Goal: Information Seeking & Learning: Learn about a topic

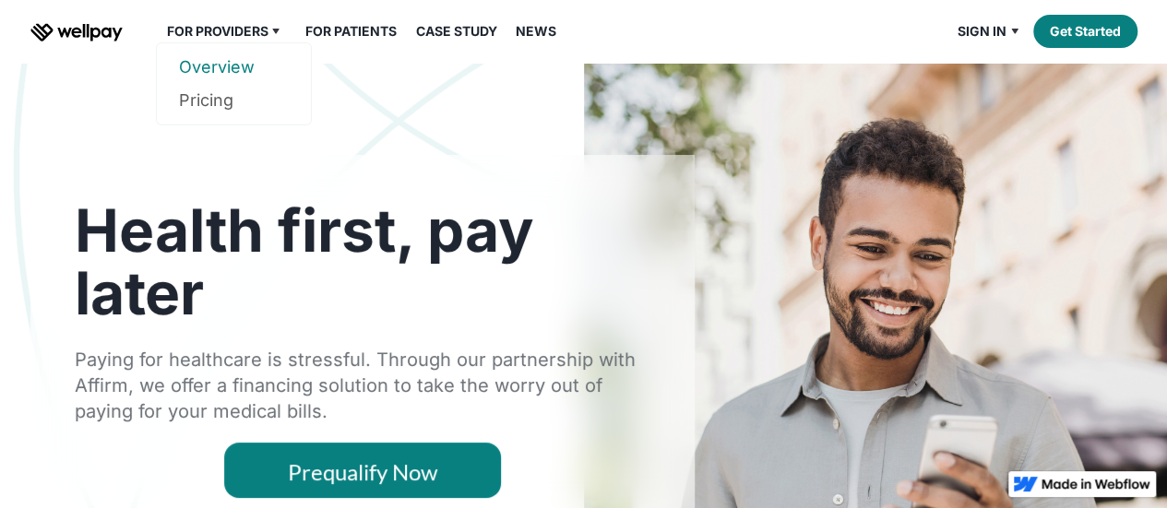
click at [212, 71] on link "Overview" at bounding box center [234, 67] width 110 height 33
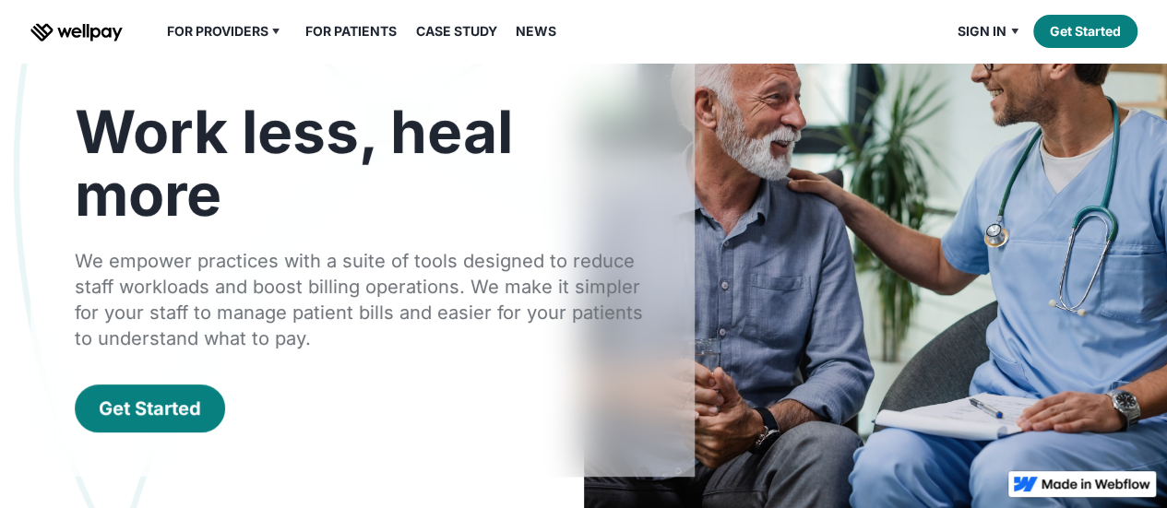
scroll to position [122, 0]
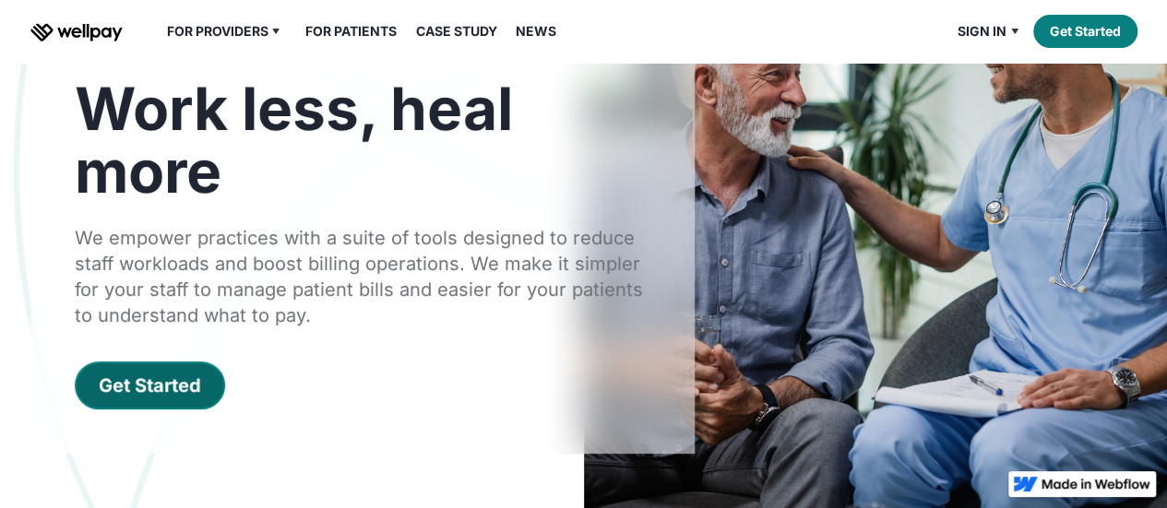
click at [120, 375] on div "Get Started" at bounding box center [150, 386] width 102 height 26
click at [148, 382] on div "Get Started" at bounding box center [150, 386] width 102 height 26
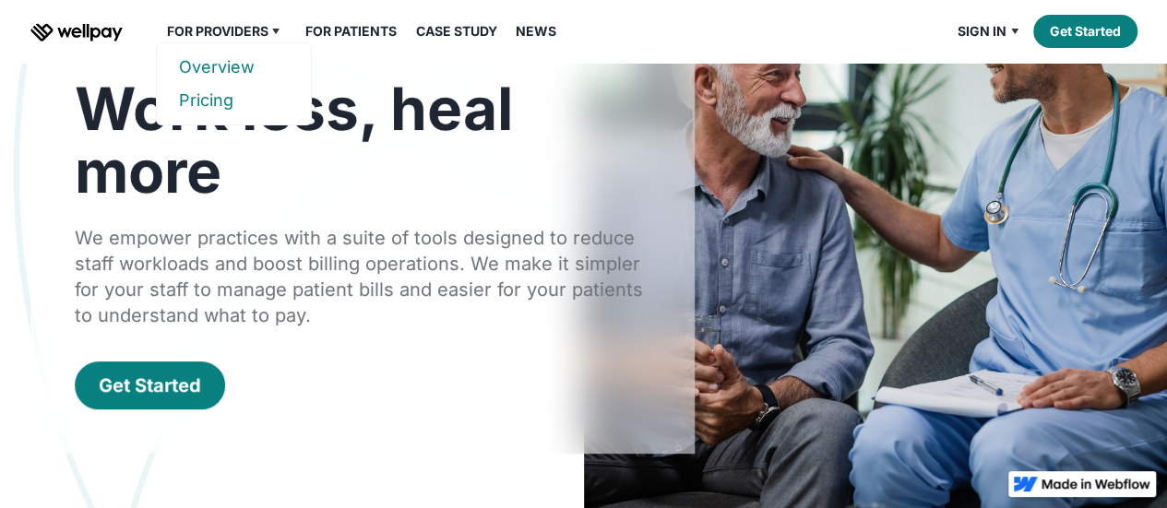
click at [201, 106] on link "Pricing" at bounding box center [234, 100] width 110 height 33
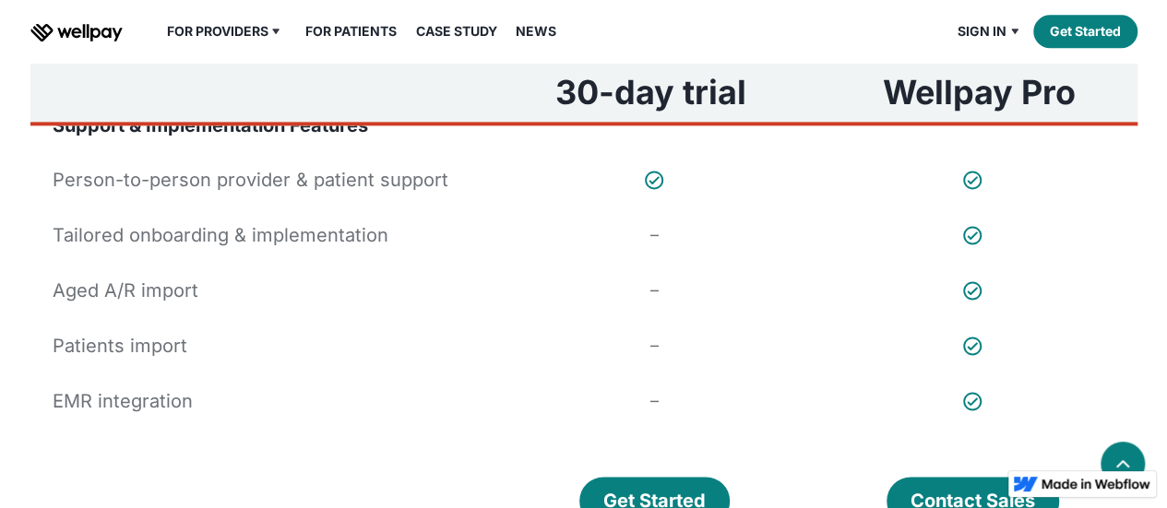
scroll to position [1439, 0]
